Goal: Task Accomplishment & Management: Manage account settings

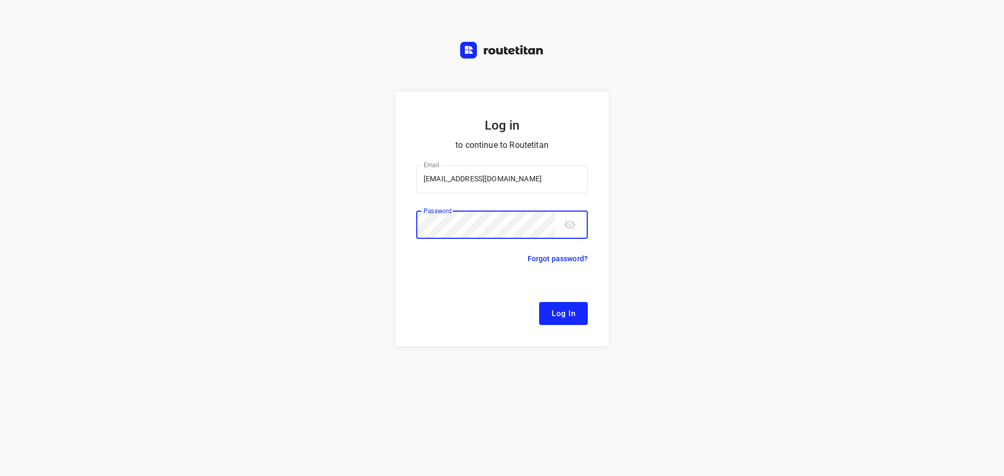
click at [539, 302] on button "Log In" at bounding box center [563, 313] width 49 height 23
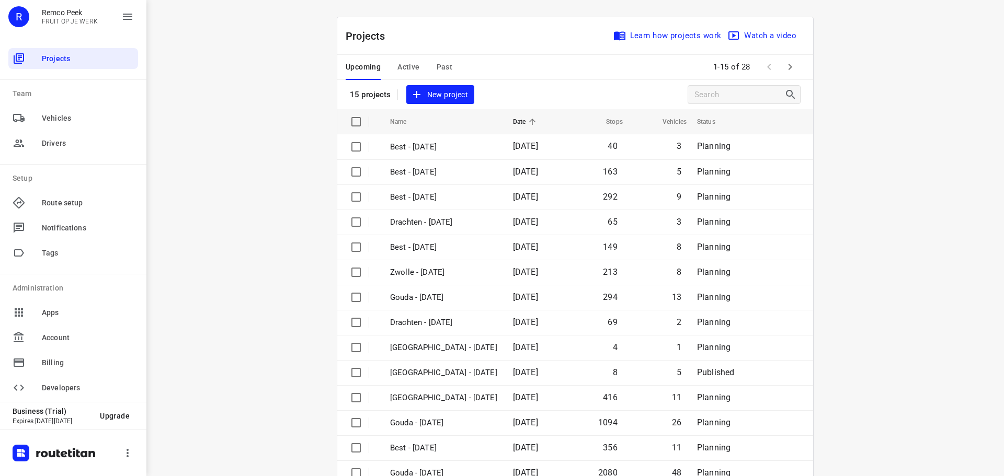
drag, startPoint x: 518, startPoint y: 29, endPoint x: 608, endPoint y: 45, distance: 91.0
click at [518, 29] on div "Projects Learn how projects work Watch a video" at bounding box center [575, 36] width 476 height 38
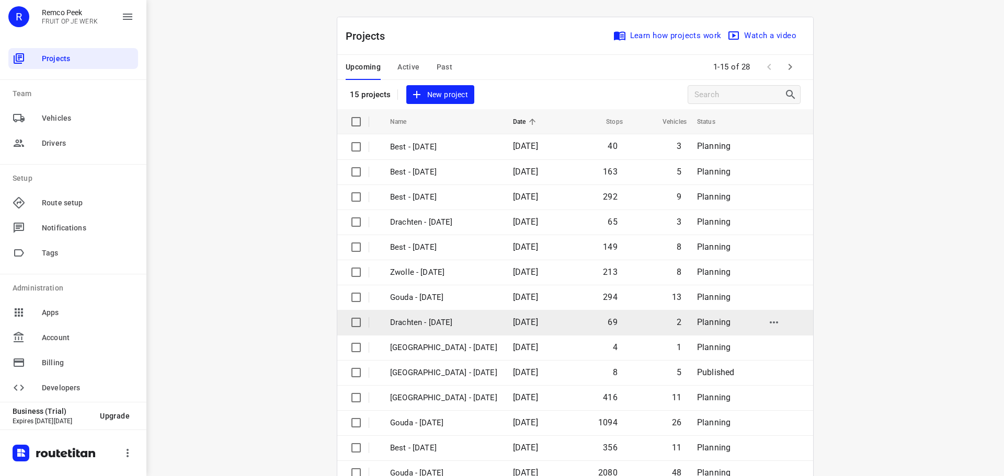
scroll to position [52, 0]
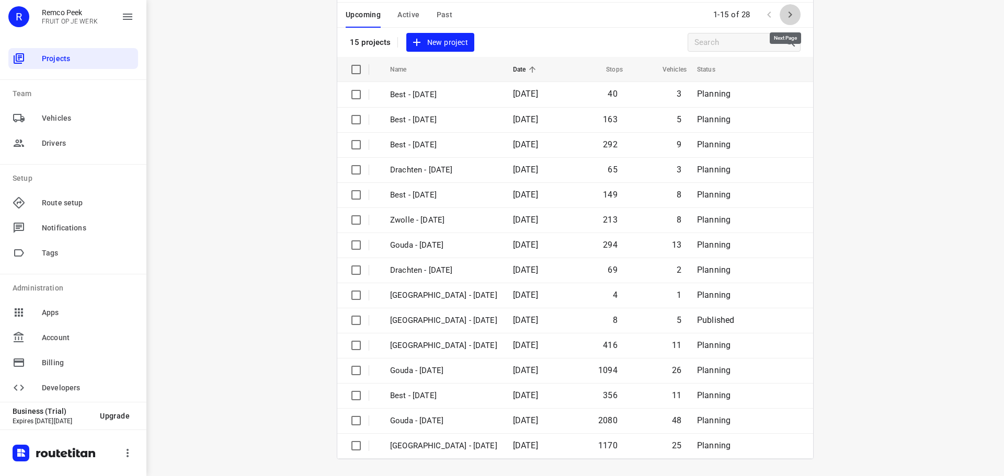
click at [784, 12] on icon "button" at bounding box center [790, 14] width 13 height 13
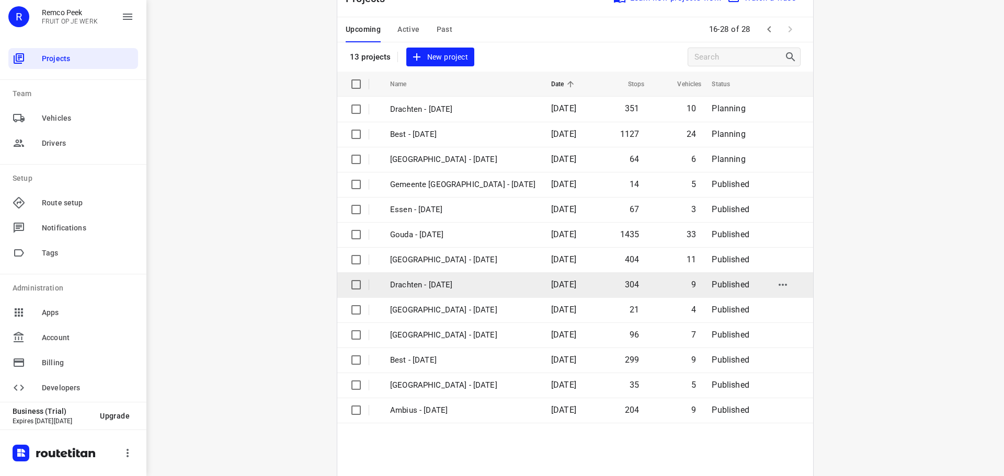
scroll to position [77, 0]
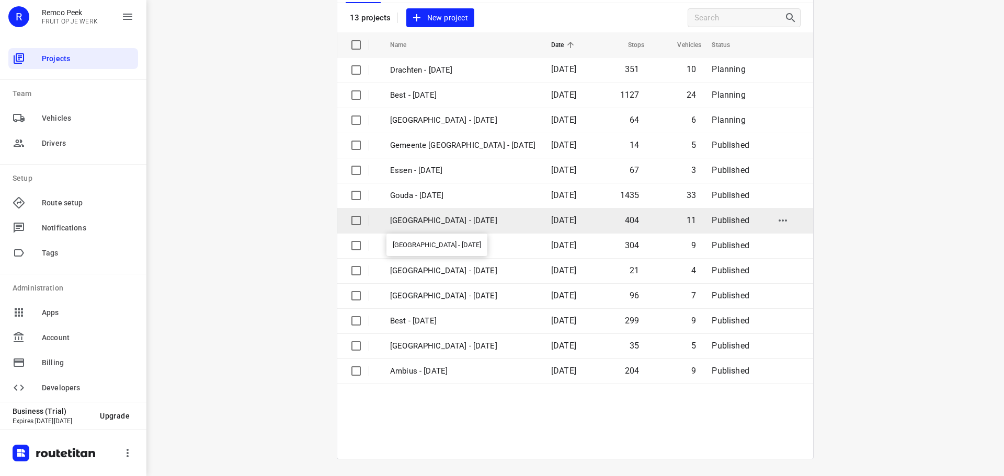
click at [450, 218] on p "Zwolle - Tuesday" at bounding box center [462, 221] width 145 height 12
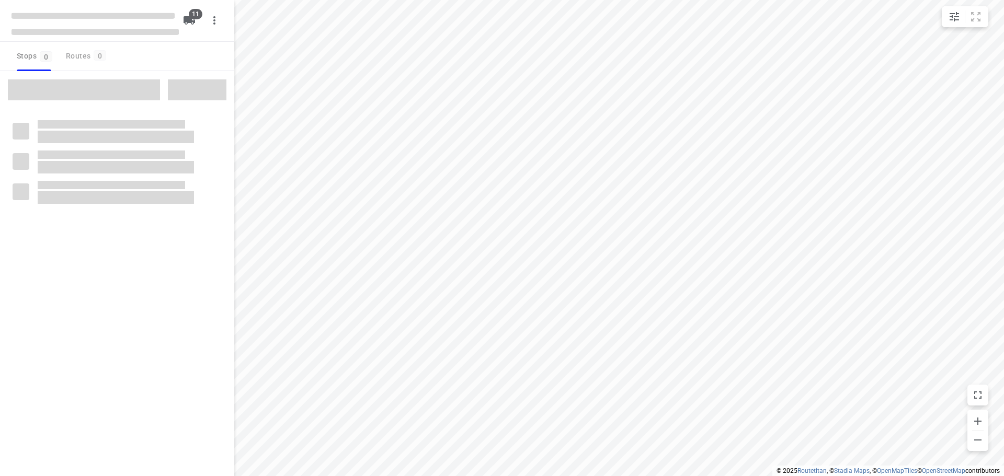
checkbox input "true"
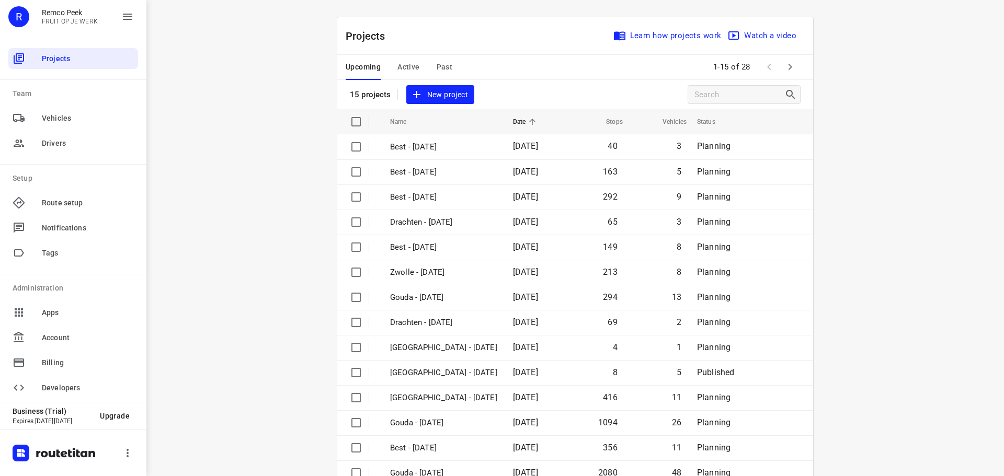
click at [410, 64] on span "Active" at bounding box center [408, 67] width 22 height 13
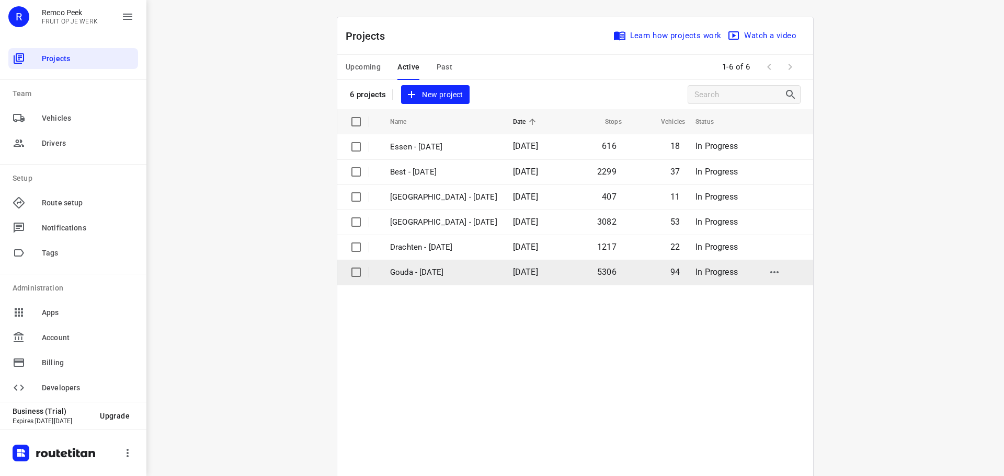
click at [513, 268] on span "[DATE]" at bounding box center [525, 272] width 25 height 10
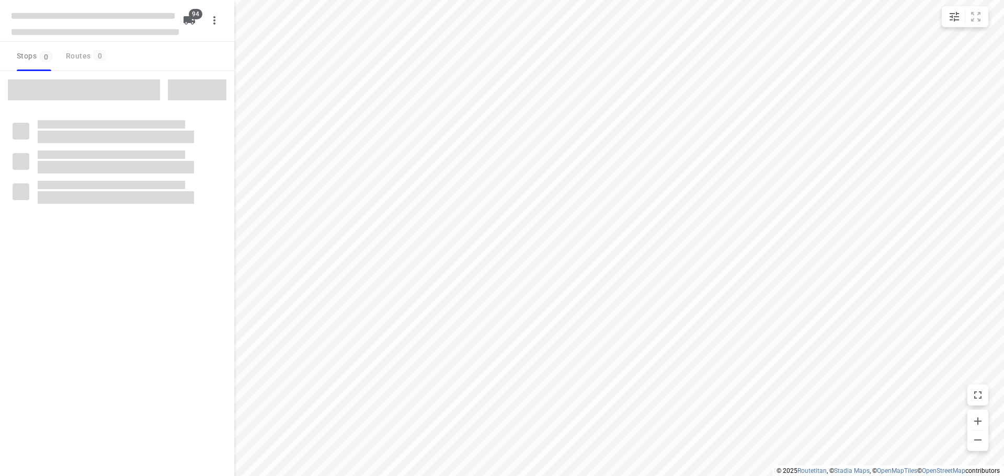
checkbox input "true"
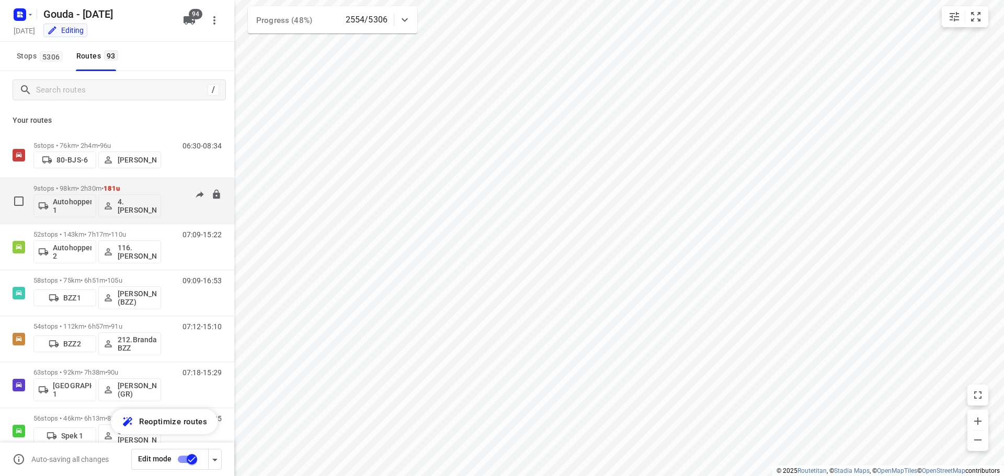
click at [119, 184] on div "9 stops • 98km • 2h30m • 181u Autohopper 1 4. [PERSON_NAME]" at bounding box center [97, 200] width 128 height 43
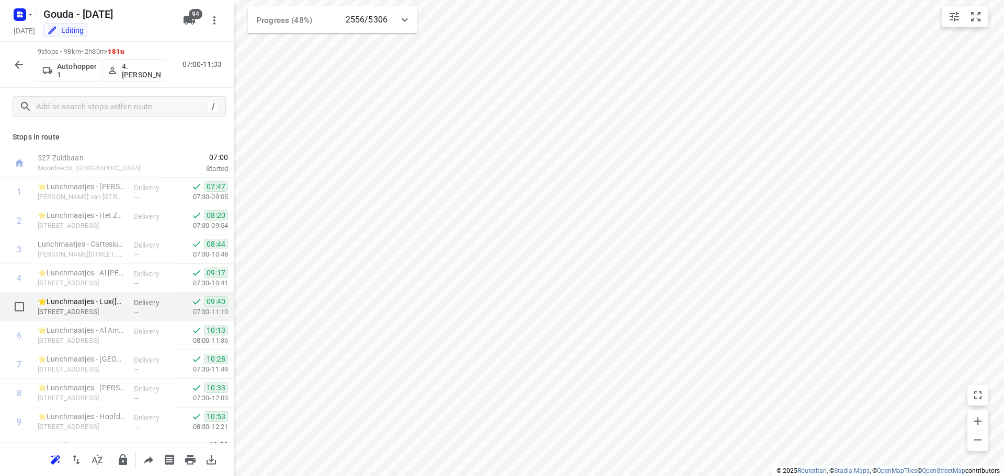
scroll to position [22, 0]
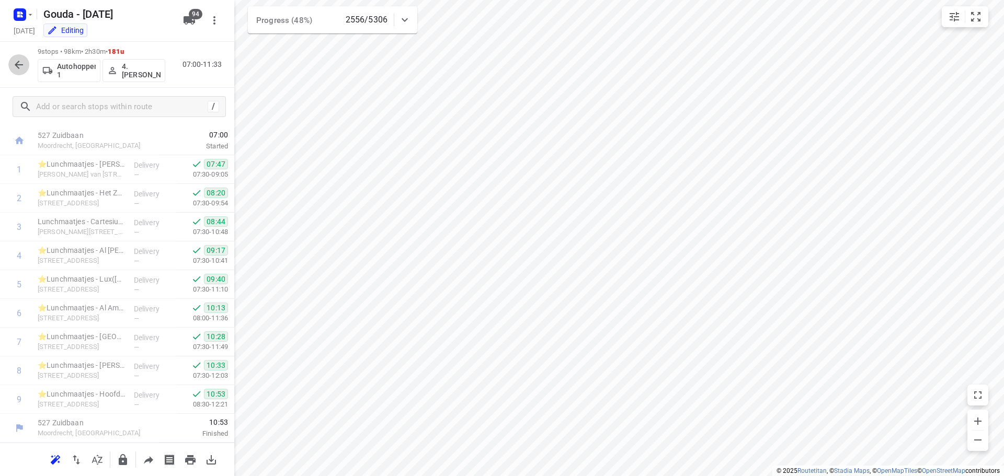
click at [14, 67] on icon "button" at bounding box center [19, 65] width 13 height 13
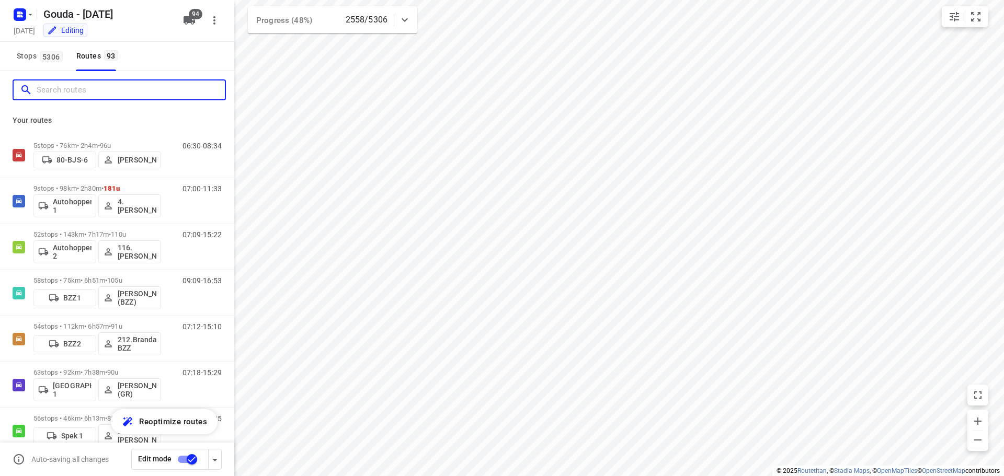
click at [126, 94] on input "Search routes" at bounding box center [131, 90] width 188 height 16
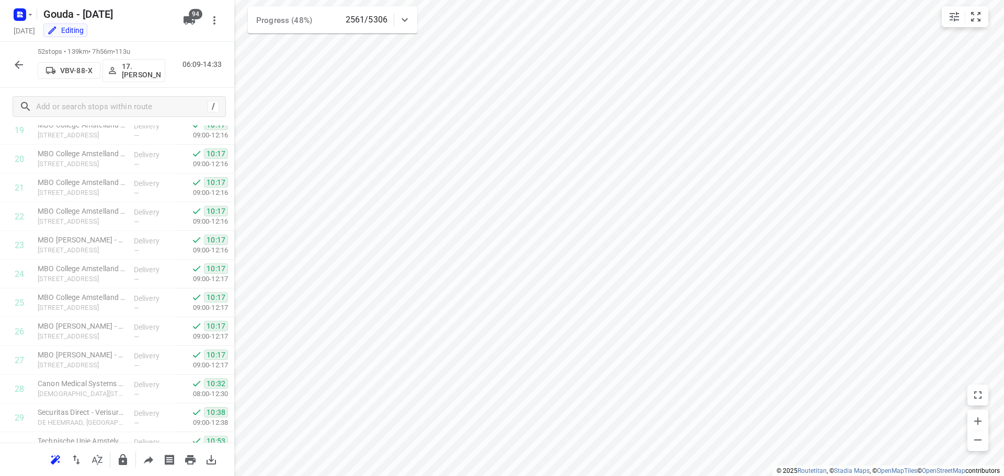
scroll to position [841, 0]
